Goal: Task Accomplishment & Management: Manage account settings

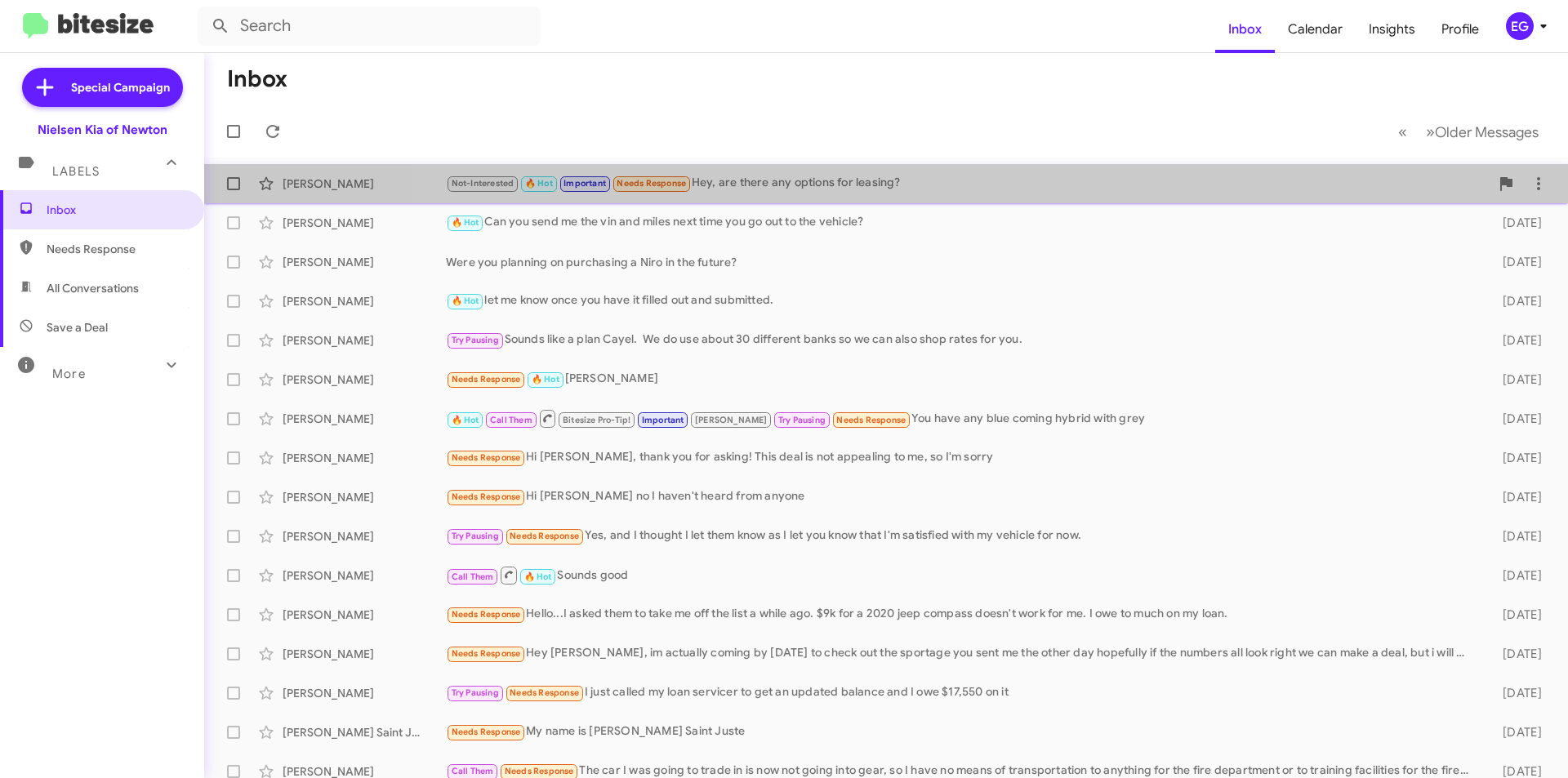
click at [973, 170] on div "[PERSON_NAME] Not-Interested 🔥 Hot Important Needs Response Hey, are there any …" at bounding box center [885, 184] width 1337 height 33
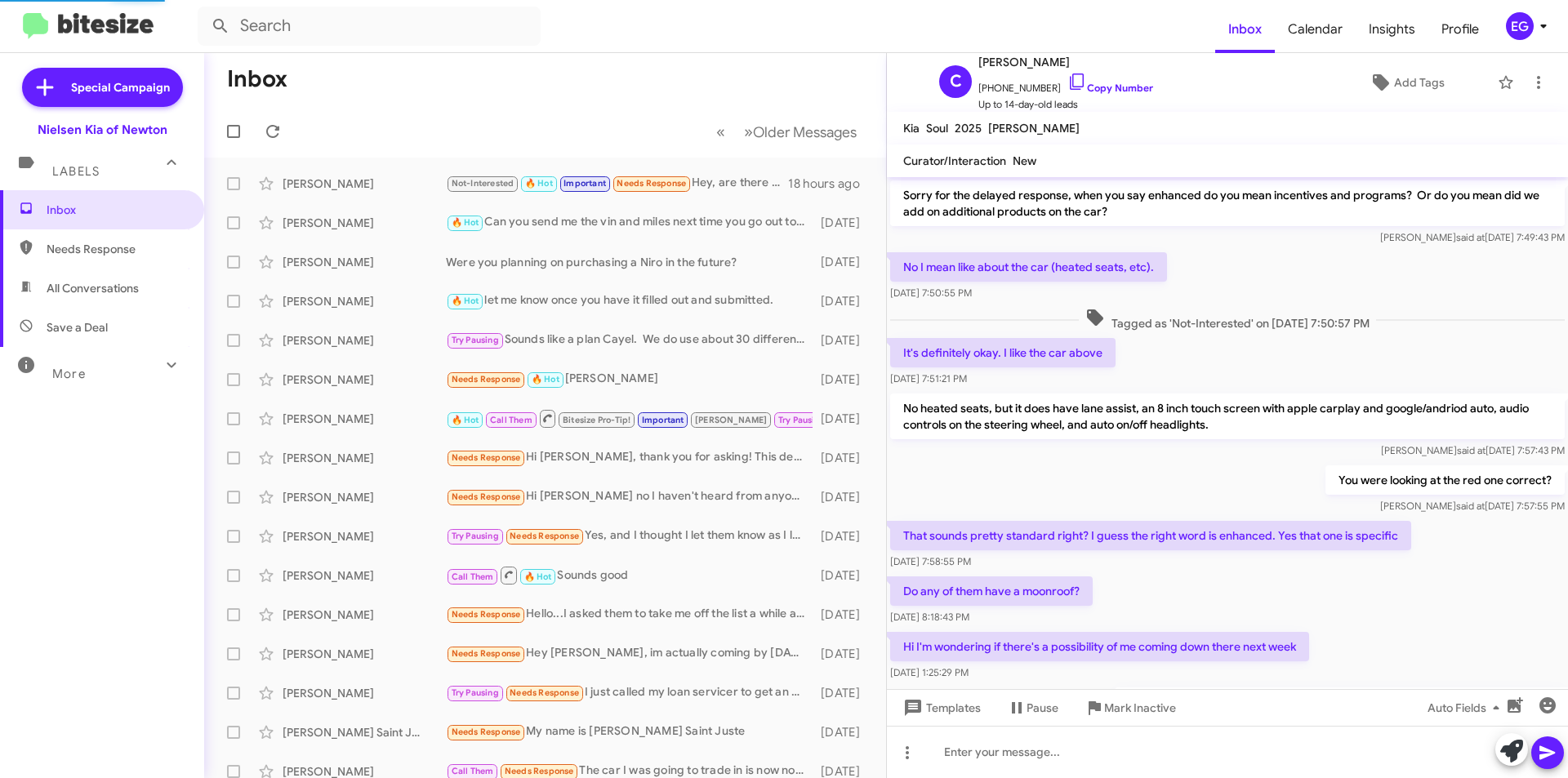
scroll to position [769, 0]
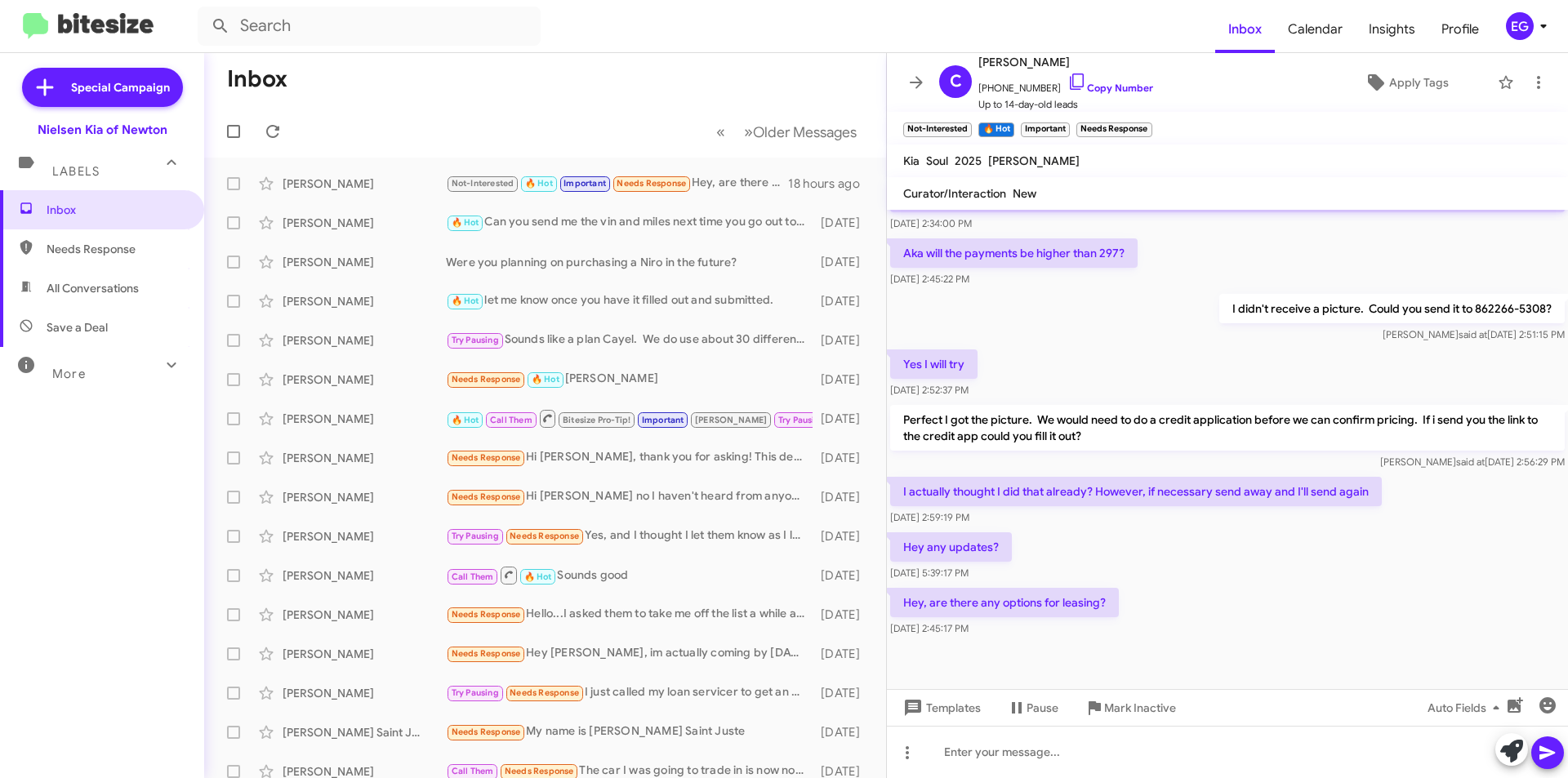
click at [89, 286] on span "All Conversations" at bounding box center [93, 288] width 92 height 16
type input "in:all-conversations"
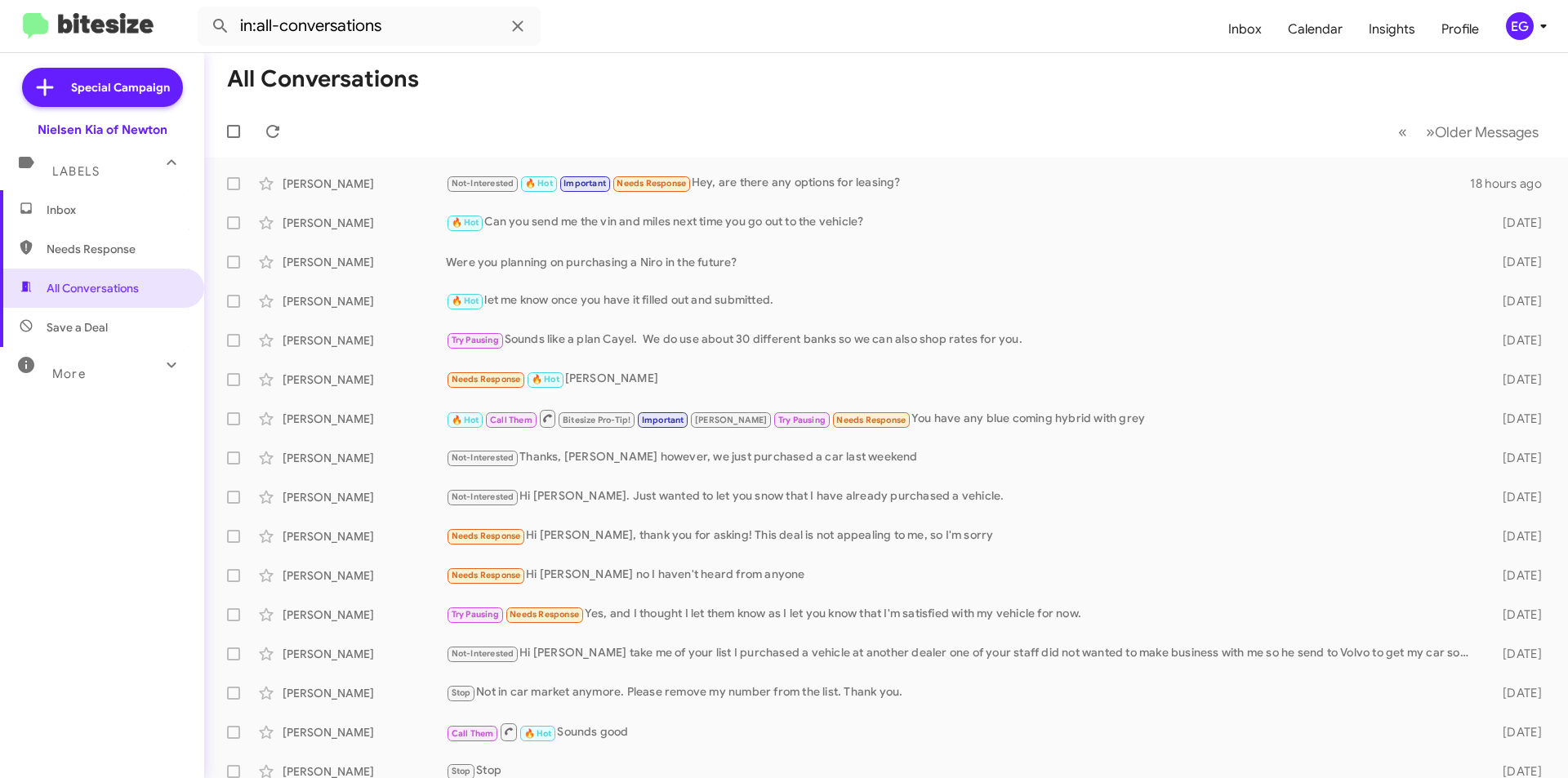
click at [62, 219] on span "Inbox" at bounding box center [101, 209] width 204 height 39
